Goal: Transaction & Acquisition: Book appointment/travel/reservation

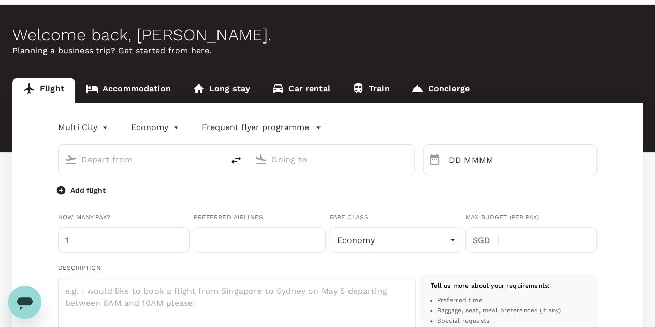
scroll to position [52, 0]
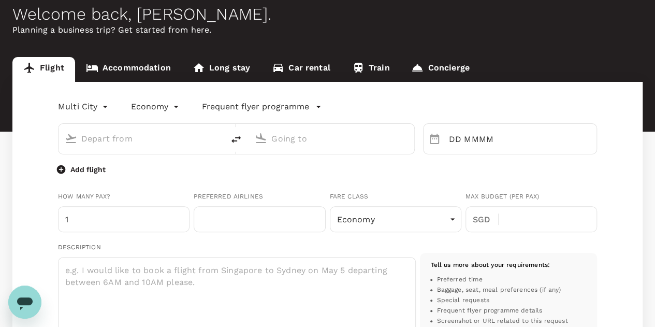
type input "oneway"
type input "business"
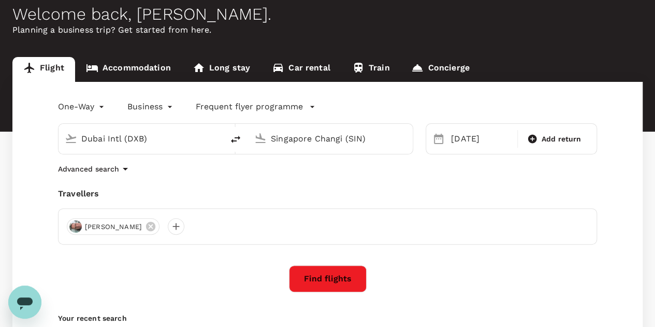
click at [102, 107] on body "Trips Book Approvals 1 Reports People Manage [GEOGRAPHIC_DATA] Welcome back , […" at bounding box center [327, 199] width 655 height 502
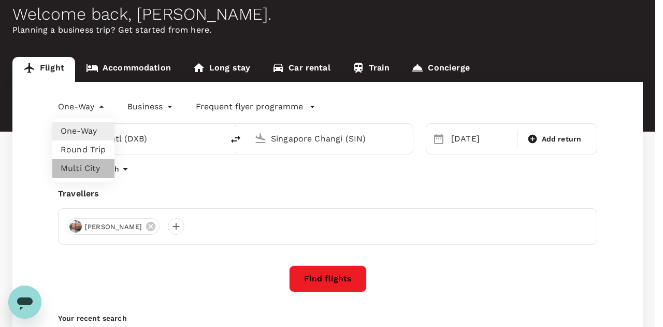
click at [82, 171] on li "Multi City" at bounding box center [83, 168] width 62 height 19
type input "multicity"
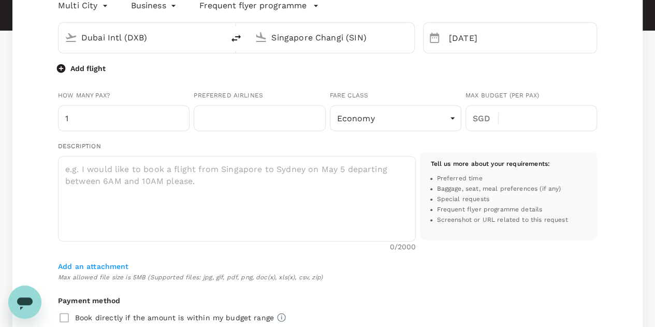
scroll to position [155, 0]
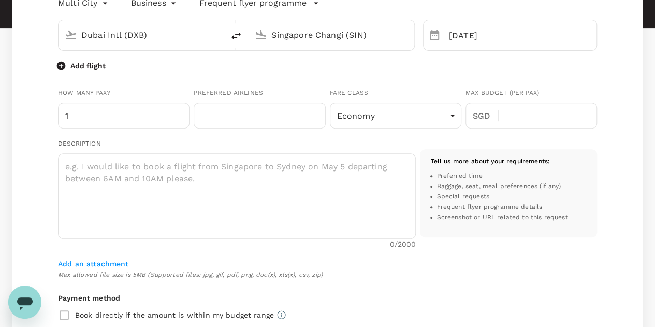
click at [169, 32] on input "Dubai Intl (DXB)" at bounding box center [141, 35] width 121 height 16
click at [239, 33] on icon "delete" at bounding box center [235, 35] width 9 height 7
type input "Singapore Changi (SIN)"
click at [332, 37] on input "Dubai Intl (DXB)" at bounding box center [331, 35] width 121 height 16
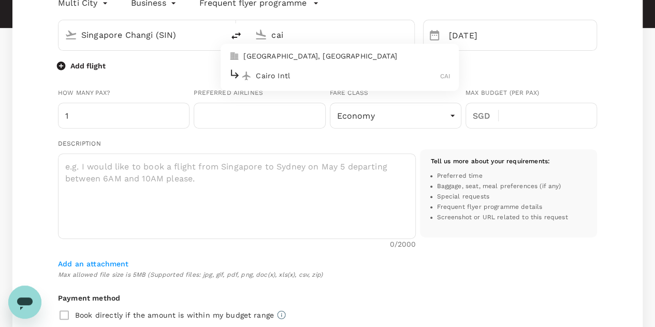
click at [292, 80] on p "Cairo Intl" at bounding box center [348, 75] width 184 height 10
type input "Cairo Intl (CAI)"
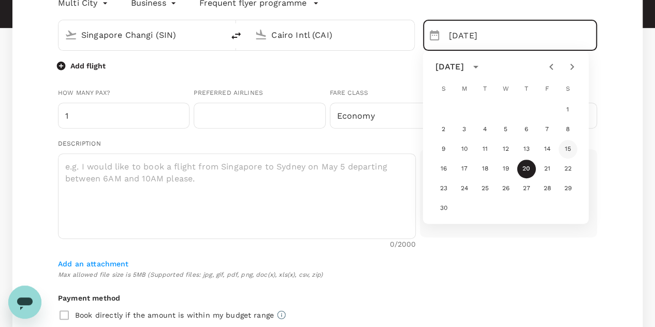
click at [570, 149] on button "15" at bounding box center [568, 149] width 19 height 19
type input "[DATE]"
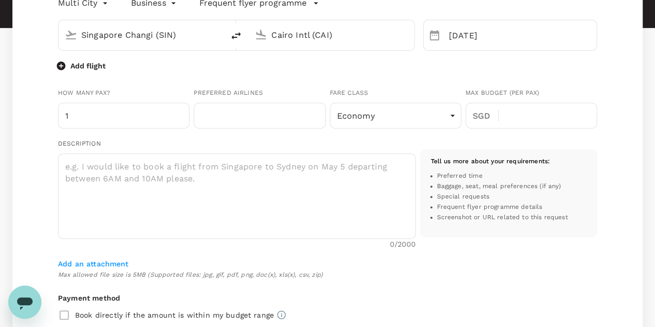
click at [86, 67] on p "Add flight" at bounding box center [87, 66] width 35 height 10
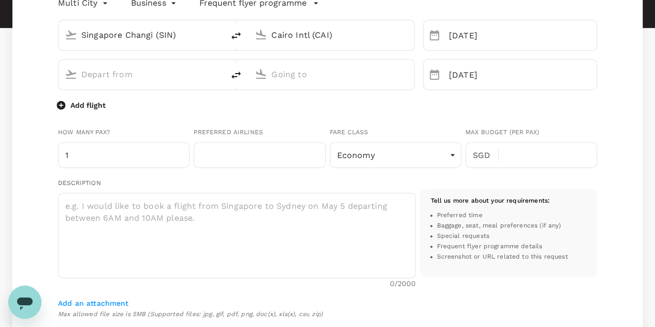
click at [111, 63] on div at bounding box center [147, 72] width 140 height 21
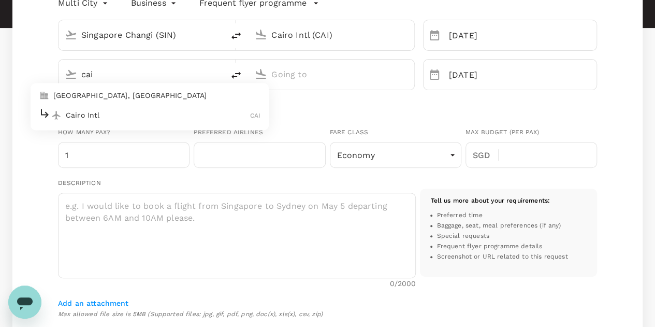
drag, startPoint x: 121, startPoint y: 118, endPoint x: 156, endPoint y: 104, distance: 37.4
click at [123, 118] on p "Cairo Intl" at bounding box center [158, 115] width 184 height 10
type input "cai"
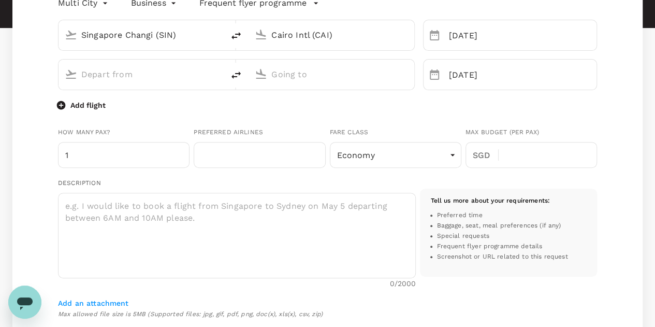
type input "Cairo Intl (CAI)"
click at [288, 71] on input "text" at bounding box center [331, 74] width 121 height 16
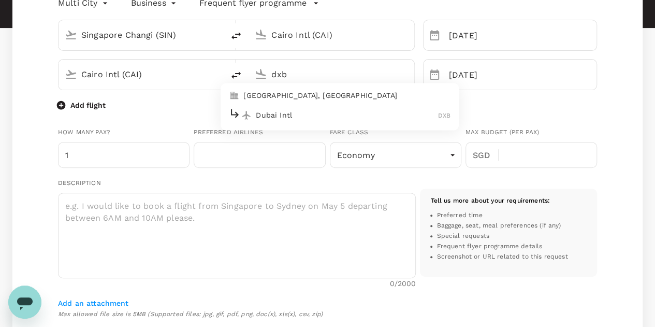
click at [305, 114] on p "Dubai Intl" at bounding box center [347, 115] width 182 height 10
type input "Dubai Intl (DXB)"
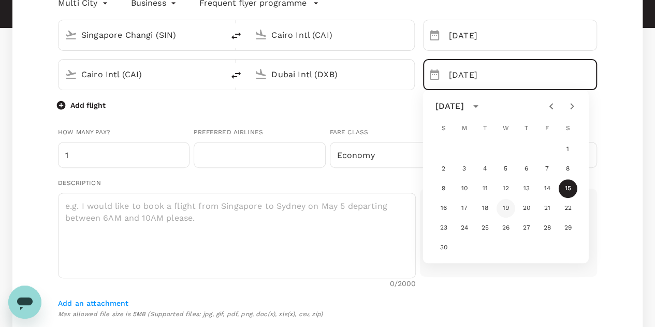
click at [508, 208] on button "19" at bounding box center [506, 208] width 19 height 19
type input "[DATE]"
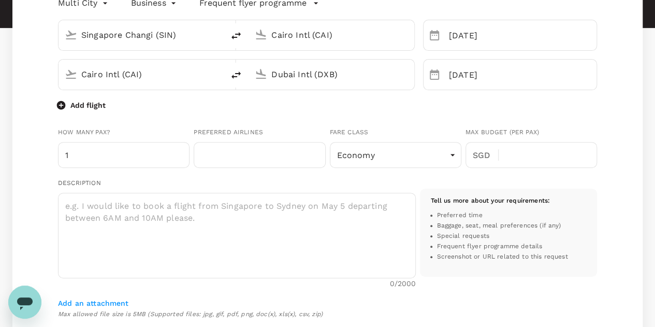
click at [83, 104] on p "Add flight" at bounding box center [87, 105] width 35 height 10
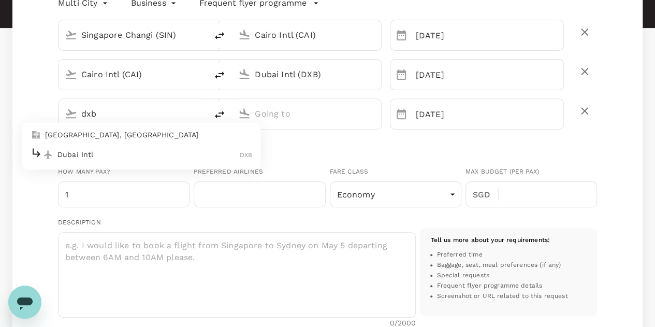
click at [91, 149] on p "Dubai Intl" at bounding box center [148, 154] width 182 height 10
type input "dxb"
type input "Dubai Intl (DXB)"
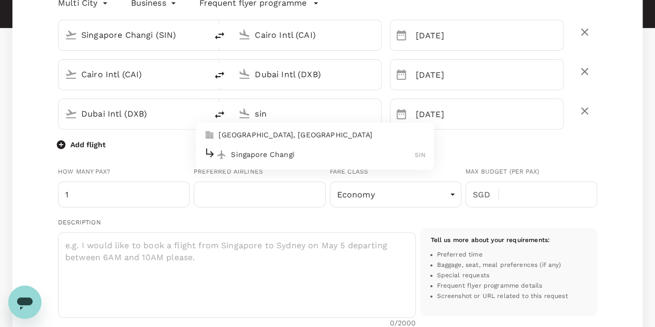
click at [294, 161] on div "Singapore Changi SIN" at bounding box center [315, 155] width 222 height 16
type input "Singapore Changi (SIN)"
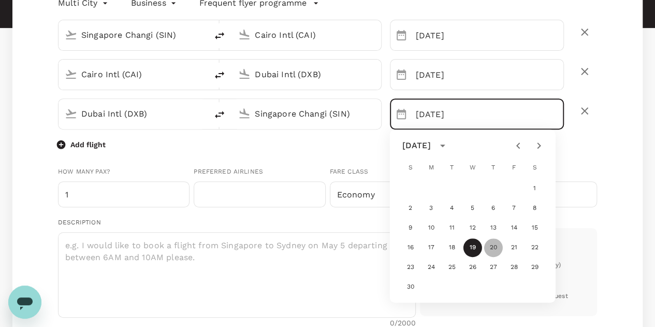
click at [490, 245] on button "20" at bounding box center [493, 247] width 19 height 19
type input "[DATE]"
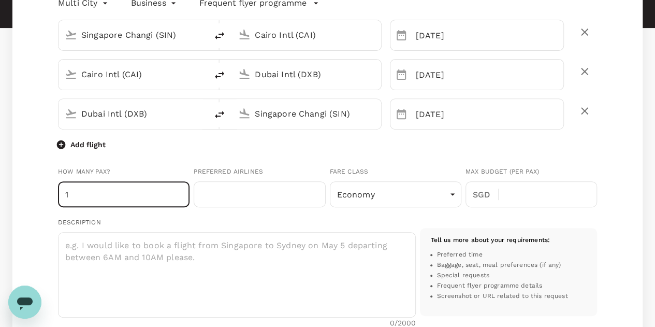
click at [106, 191] on input "1" at bounding box center [124, 194] width 132 height 26
click at [178, 191] on input "2" at bounding box center [124, 194] width 132 height 26
type input "3"
click at [178, 191] on input "3" at bounding box center [124, 194] width 132 height 26
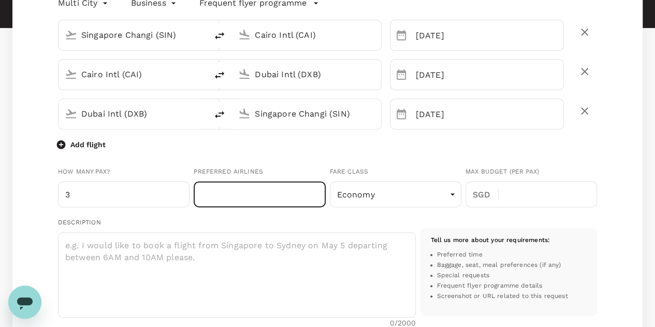
click at [247, 193] on input "text" at bounding box center [260, 194] width 132 height 26
type input "S"
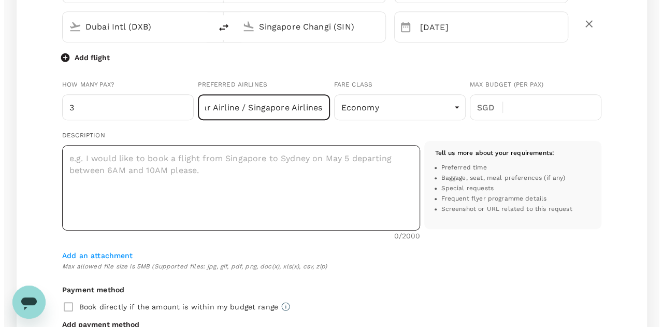
scroll to position [259, 0]
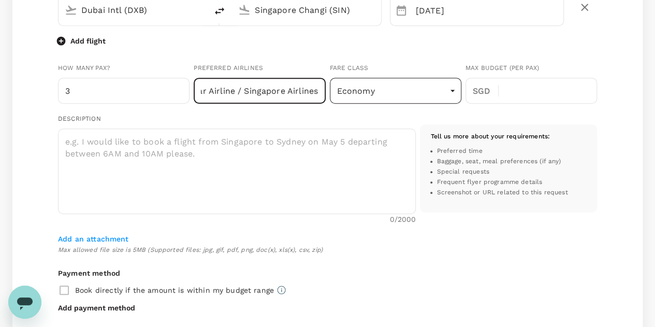
type input "Emirates / Qatar Airline / Singapore Airlines"
click at [409, 99] on body "Trips Book Approvals 1 Reports People Manage [GEOGRAPHIC_DATA] Welcome back , […" at bounding box center [327, 184] width 655 height 887
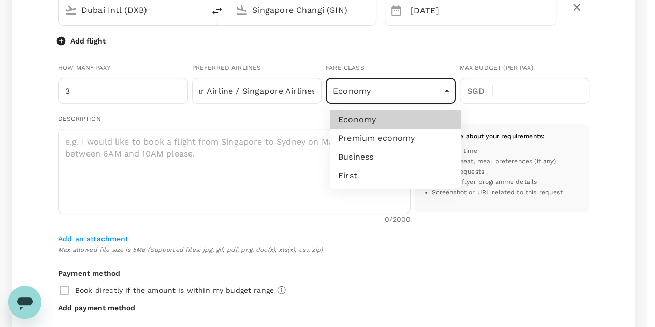
scroll to position [0, 0]
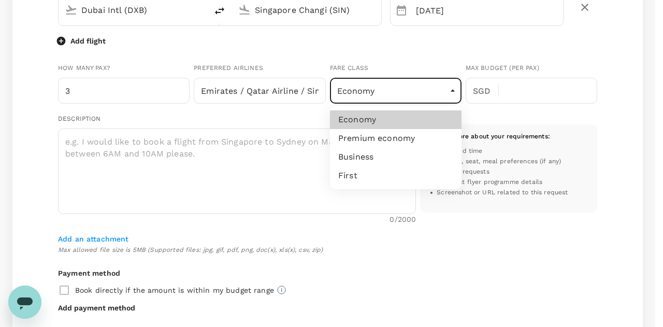
click at [370, 151] on li "Business" at bounding box center [396, 157] width 132 height 19
type input "business"
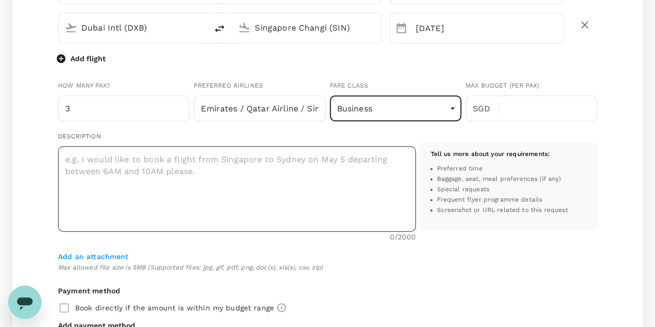
scroll to position [259, 0]
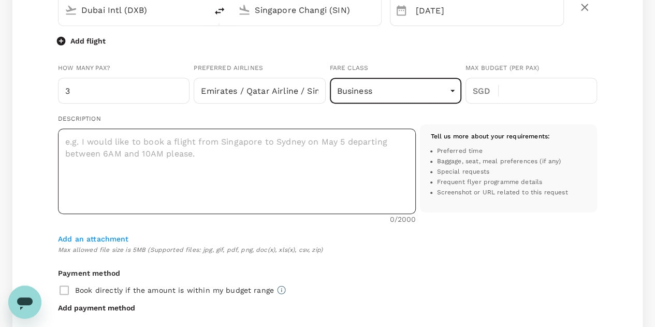
click at [128, 149] on textarea at bounding box center [237, 170] width 358 height 85
